Goal: Task Accomplishment & Management: Manage account settings

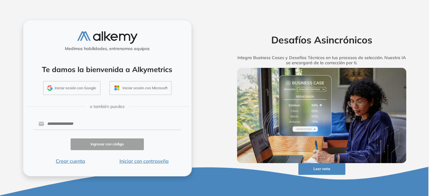
click at [79, 91] on button "Iniciar sesión con Google" at bounding box center [71, 88] width 57 height 14
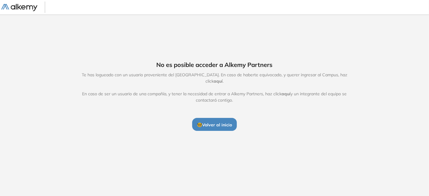
click at [212, 122] on span "🤓 Volver al inicio" at bounding box center [214, 124] width 35 height 5
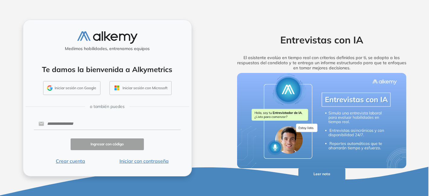
click at [87, 90] on button "Iniciar sesión con Google" at bounding box center [71, 88] width 57 height 14
